Goal: Navigation & Orientation: Find specific page/section

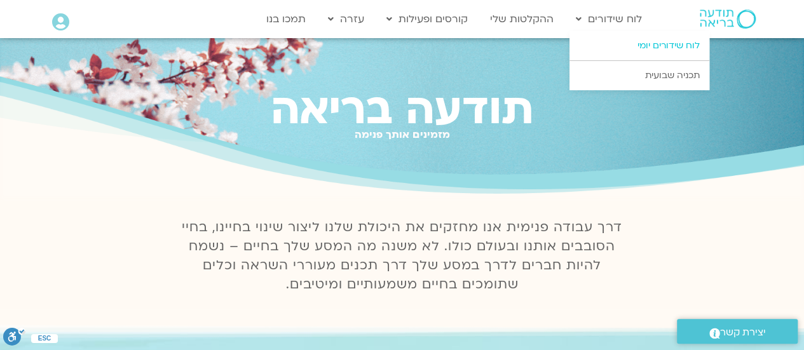
click at [642, 46] on link "לוח שידורים יומי" at bounding box center [640, 45] width 140 height 29
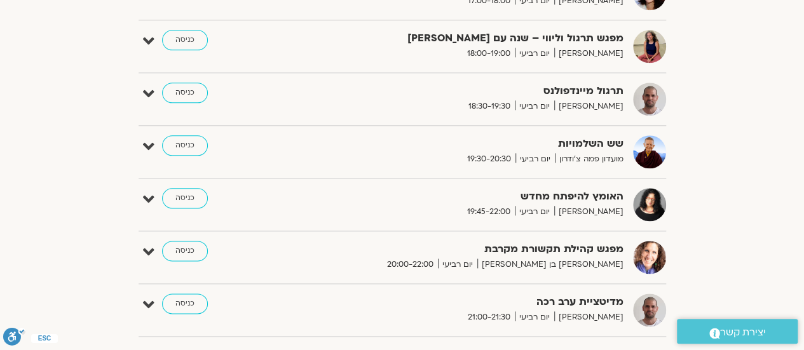
scroll to position [697, 0]
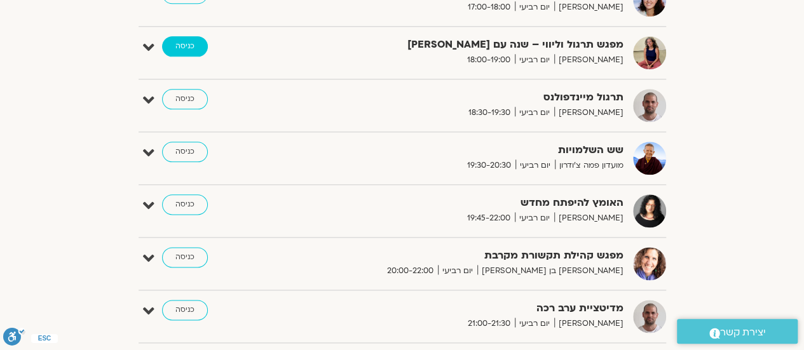
click at [192, 38] on link "כניסה" at bounding box center [185, 46] width 46 height 20
